Goal: Task Accomplishment & Management: Use online tool/utility

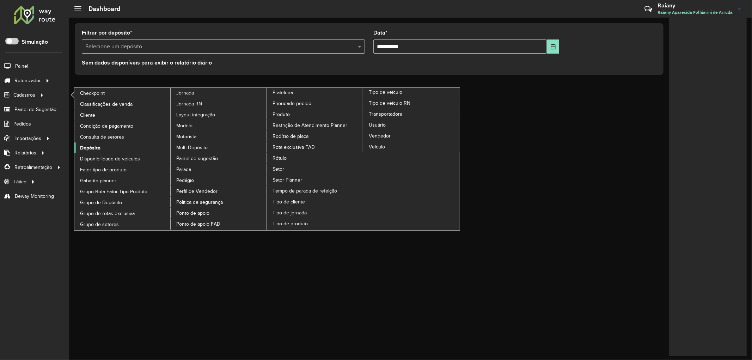
click at [96, 149] on span "Depósito" at bounding box center [90, 147] width 20 height 7
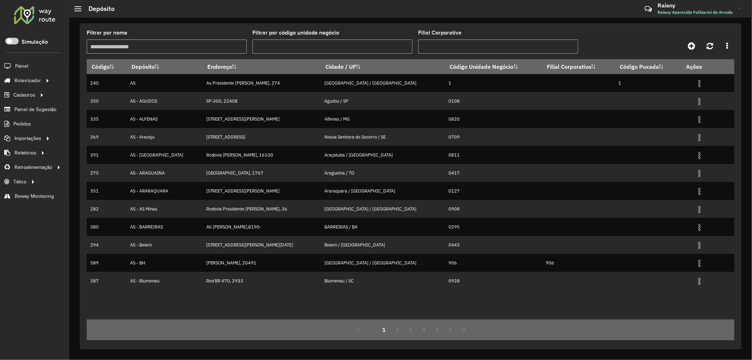
click at [316, 51] on input "Filtrar por código unidade negócio" at bounding box center [332, 46] width 160 height 14
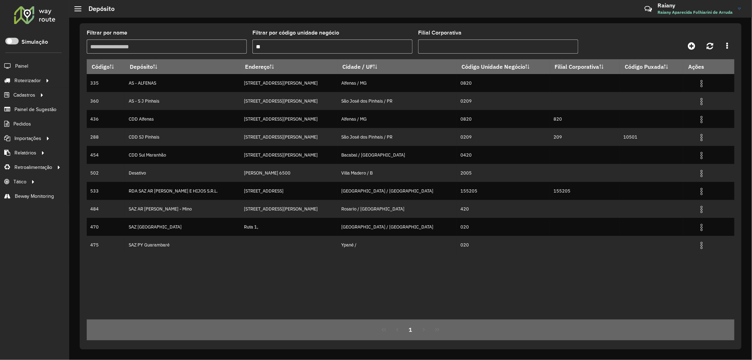
type input "*"
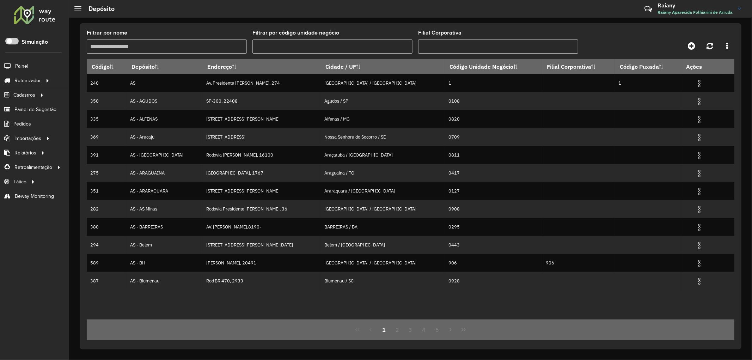
click at [162, 44] on input "Filtrar por nome" at bounding box center [167, 46] width 160 height 14
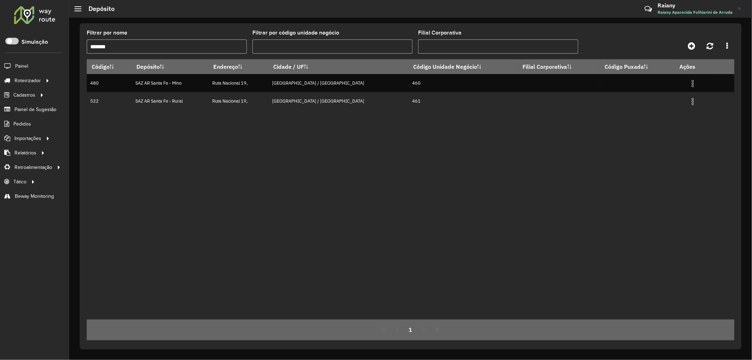
type input "*******"
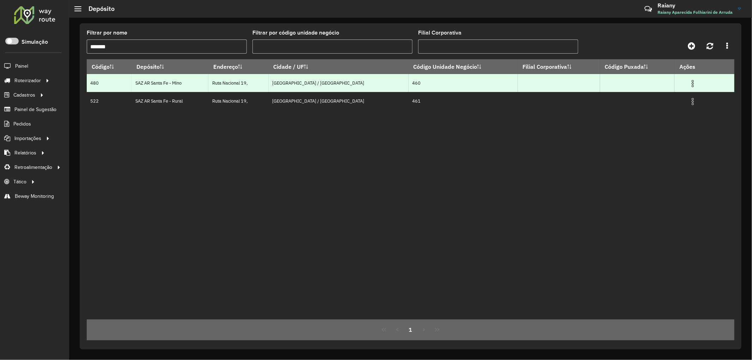
click at [688, 82] on img at bounding box center [692, 83] width 8 height 8
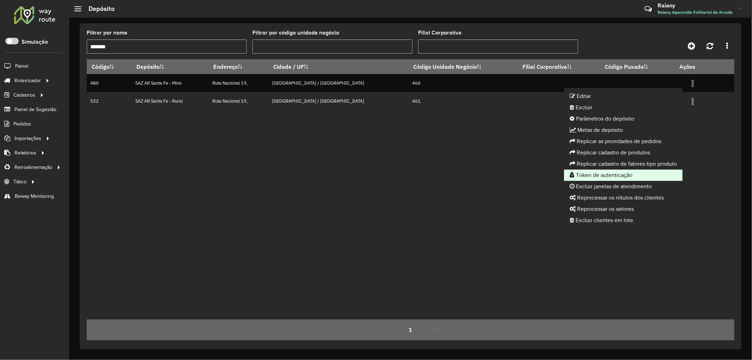
click at [611, 175] on li "Token de autenticação" at bounding box center [623, 174] width 118 height 11
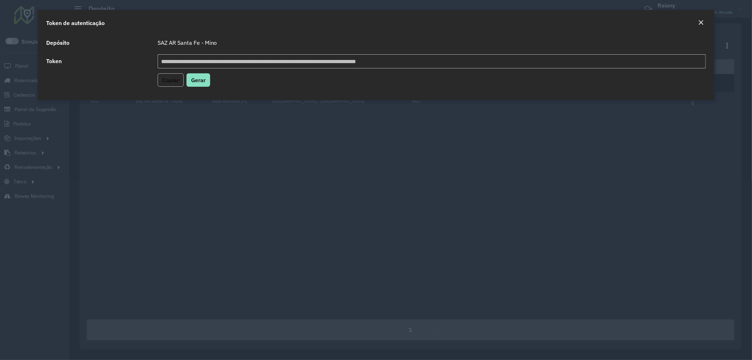
click at [171, 74] on button "Copiar" at bounding box center [170, 79] width 26 height 13
click at [703, 22] on em "Close" at bounding box center [701, 23] width 6 height 6
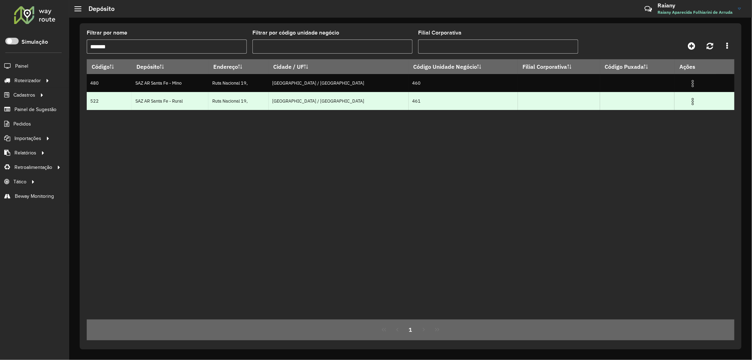
click at [688, 104] on img at bounding box center [692, 101] width 8 height 8
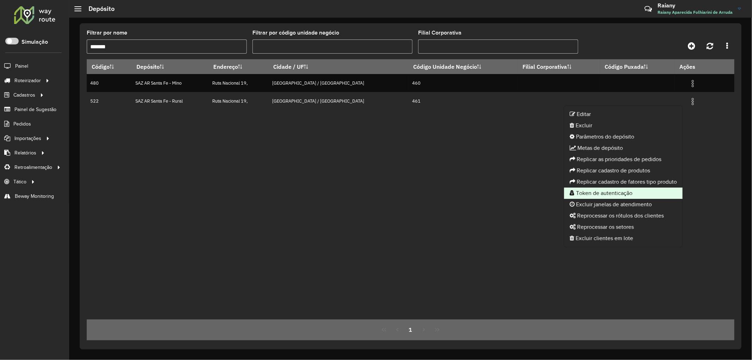
click at [619, 190] on li "Token de autenticação" at bounding box center [623, 192] width 118 height 11
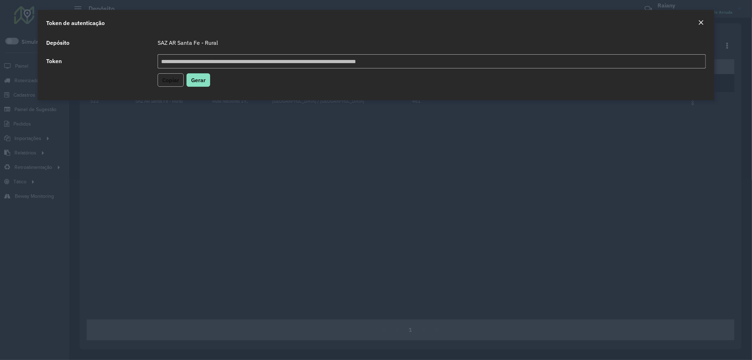
click at [173, 82] on span "Copiar" at bounding box center [170, 79] width 17 height 7
click at [698, 21] on em "Close" at bounding box center [701, 23] width 6 height 6
